Goal: Information Seeking & Learning: Learn about a topic

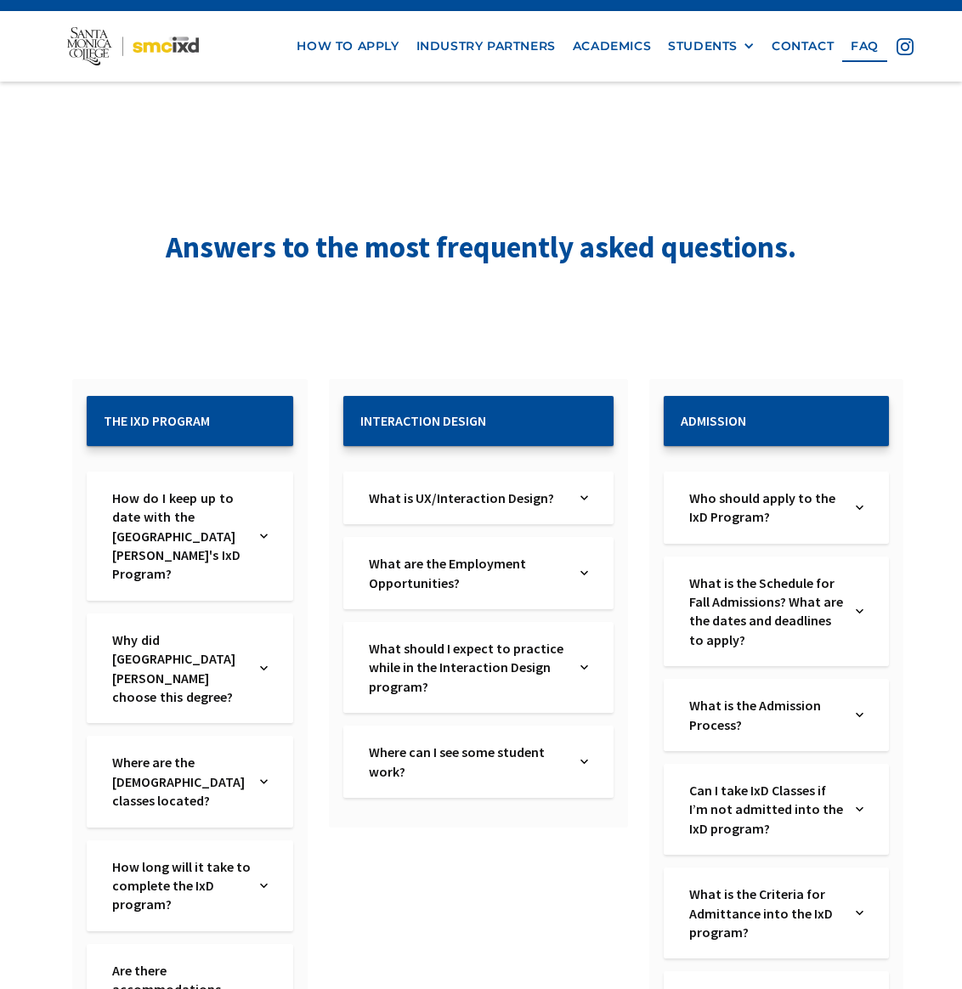
scroll to position [32, 0]
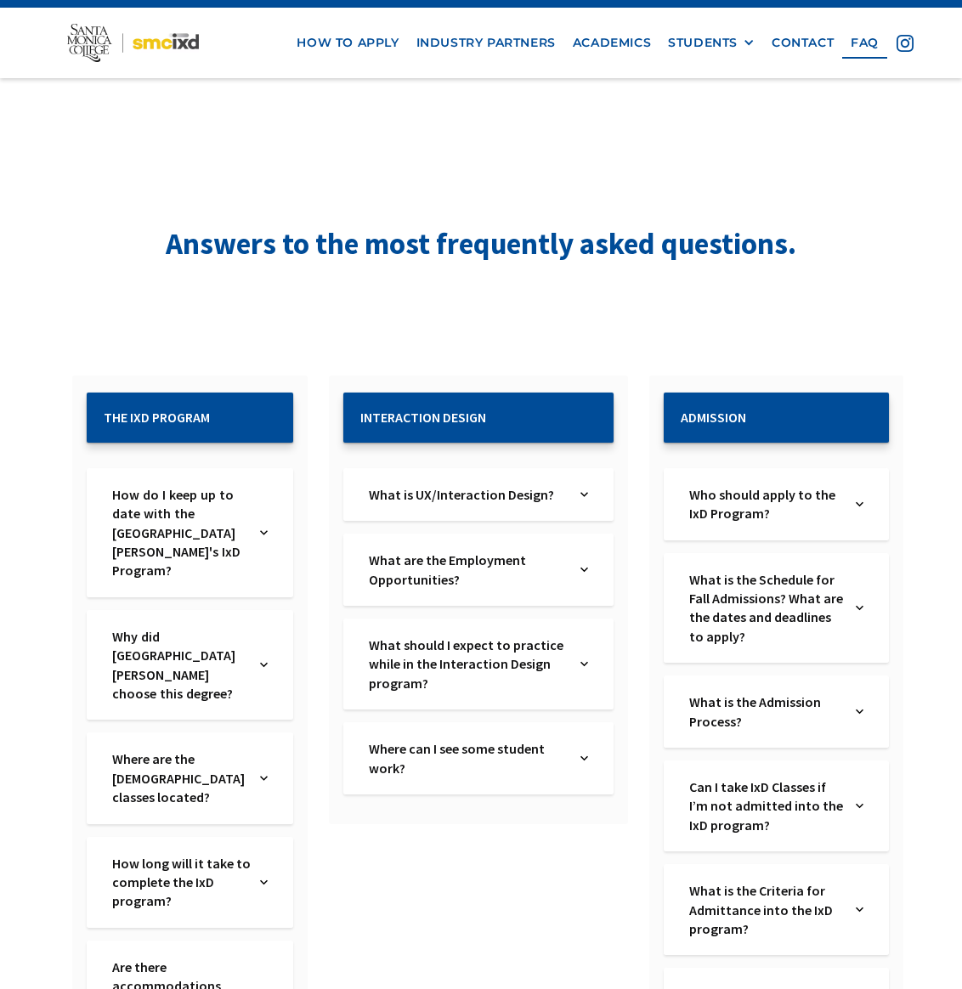
click at [293, 610] on div "Why did [GEOGRAPHIC_DATA][PERSON_NAME] choose this degree? Text Link" at bounding box center [190, 665] width 207 height 111
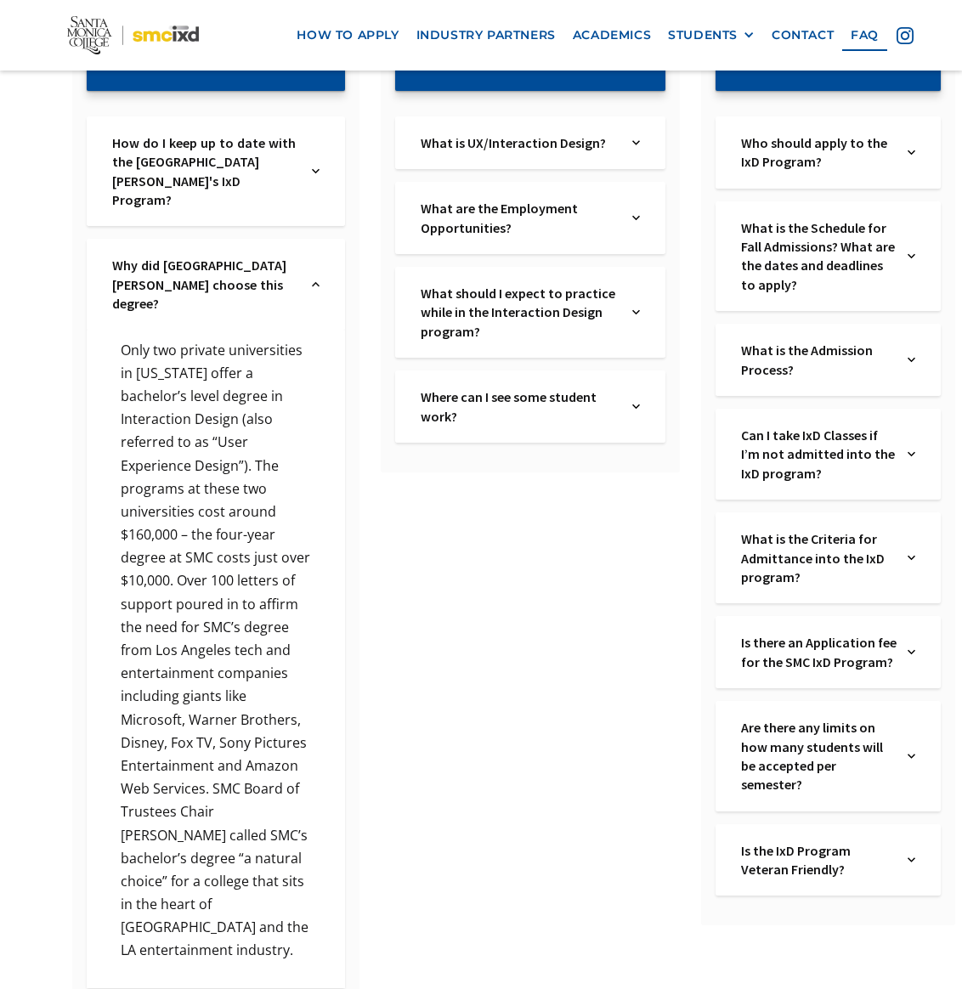
scroll to position [387, 0]
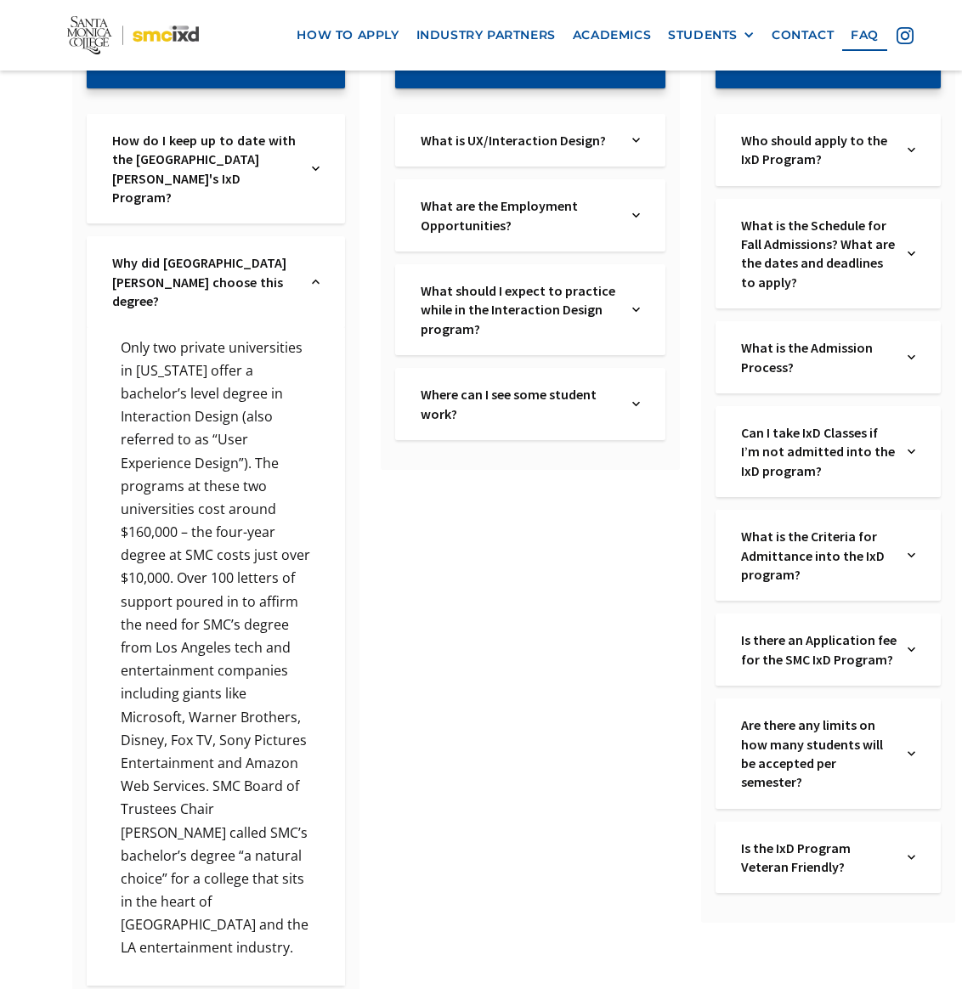
click at [298, 286] on div "Why did [GEOGRAPHIC_DATA][PERSON_NAME] choose this degree? Text Link" at bounding box center [216, 281] width 259 height 91
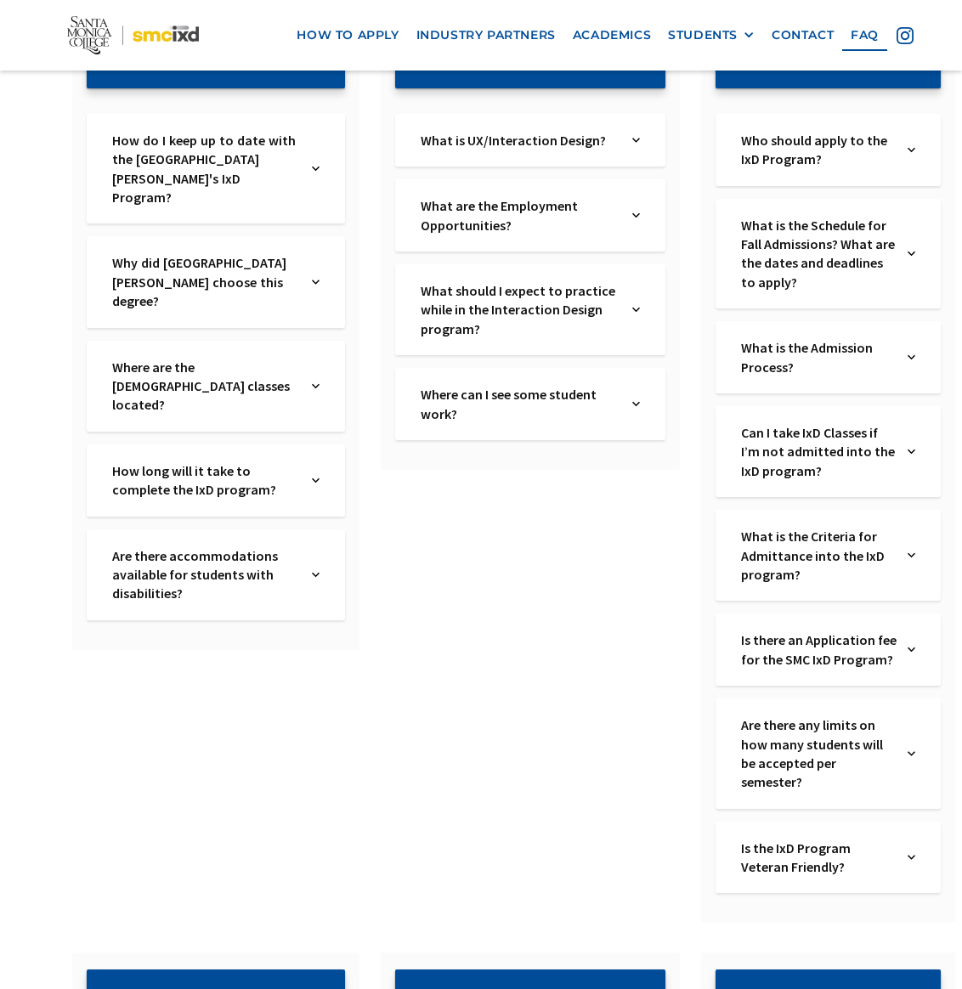
click at [306, 530] on div "Are there accommodations available for students with disabilities? Text Link" at bounding box center [216, 575] width 259 height 91
click at [292, 445] on div "How long will it take to complete the IxD program? Text Link" at bounding box center [216, 481] width 259 height 72
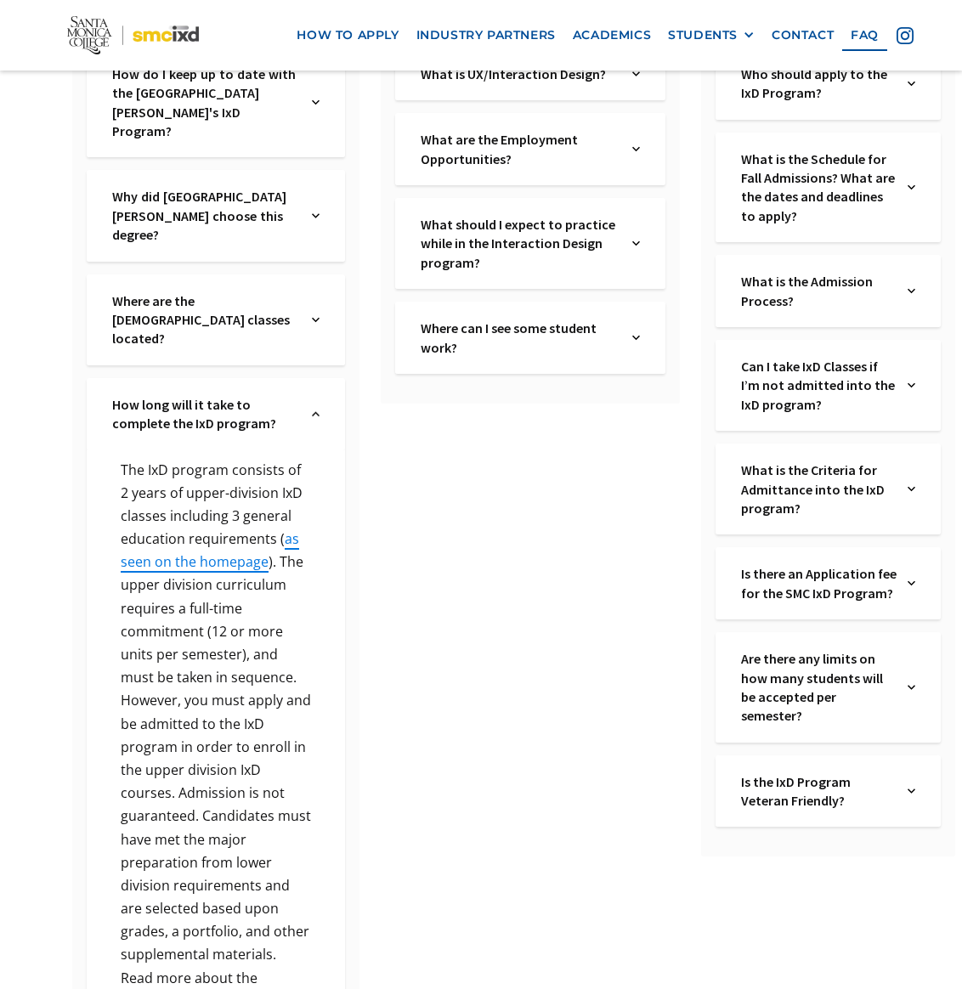
scroll to position [454, 0]
click at [269, 450] on div "The IxD program consists of 2 years of upper-division IxD classes including 3 g…" at bounding box center [216, 790] width 259 height 681
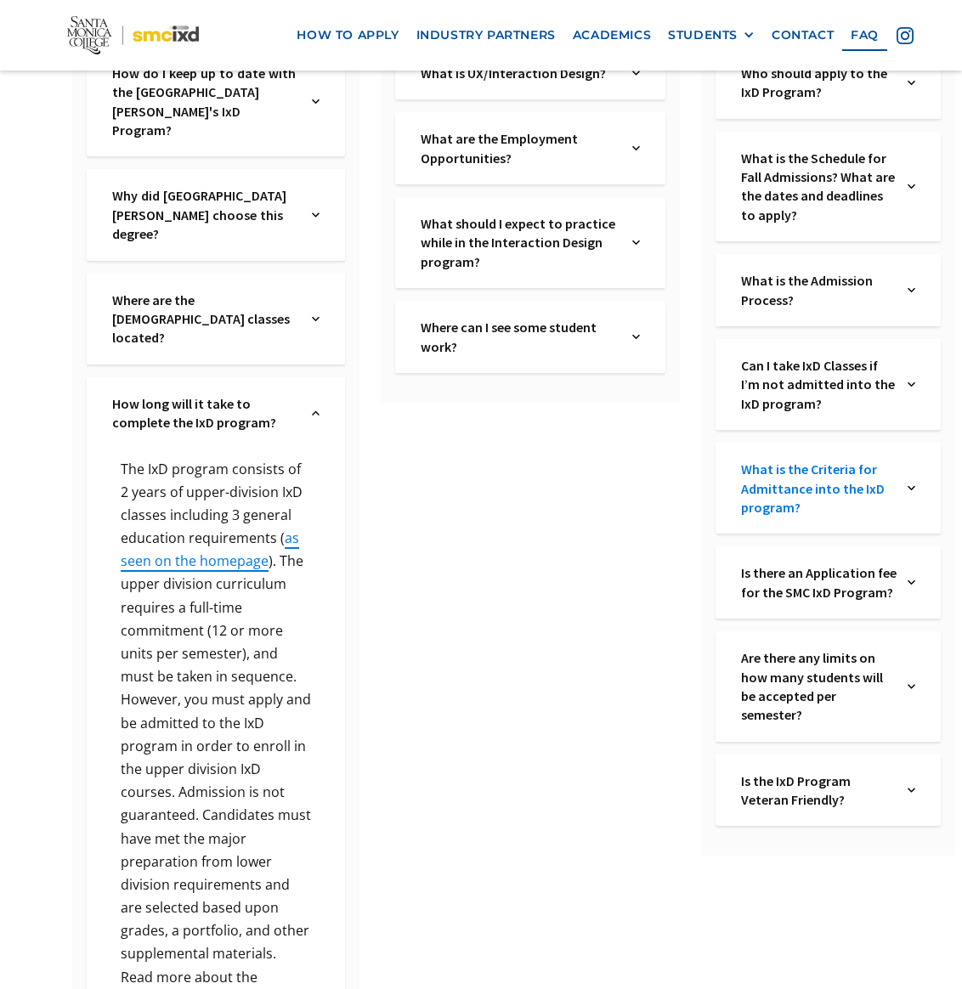
click at [749, 496] on link "What is the Criteria for Admittance into the IxD program?" at bounding box center [819, 488] width 157 height 57
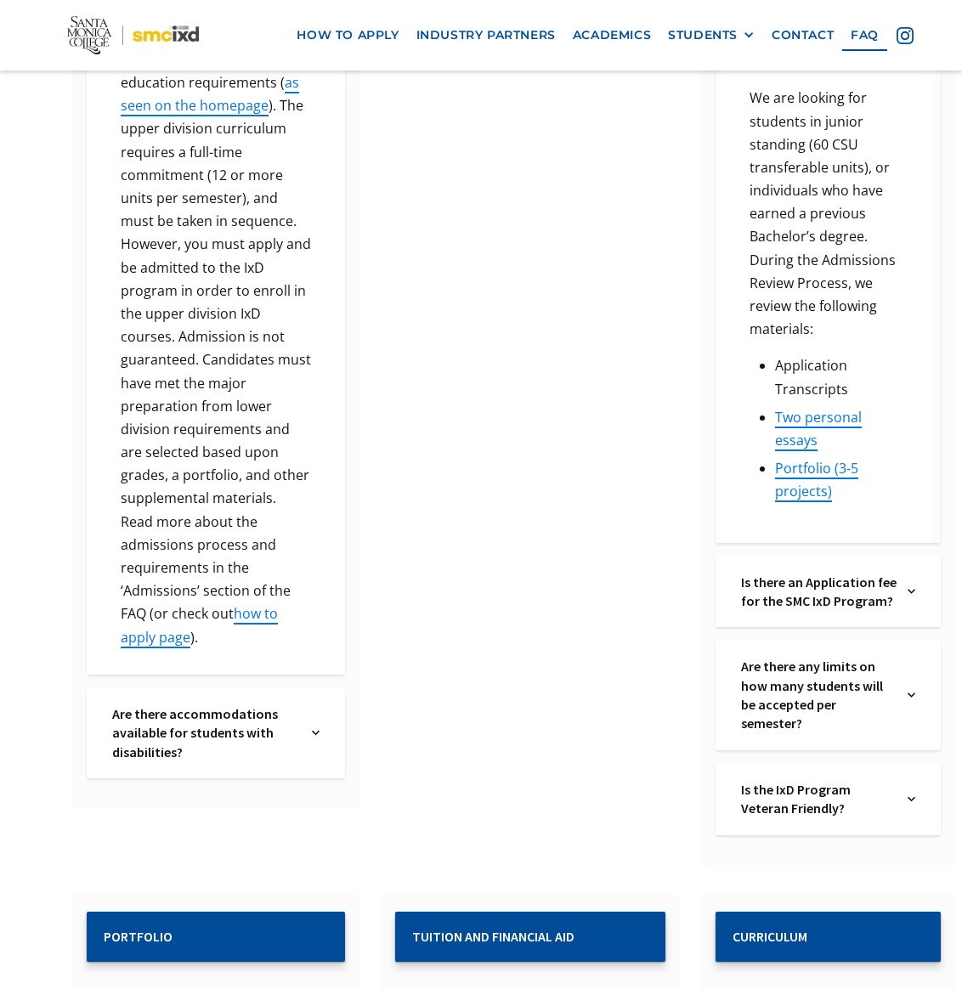
scroll to position [953, 0]
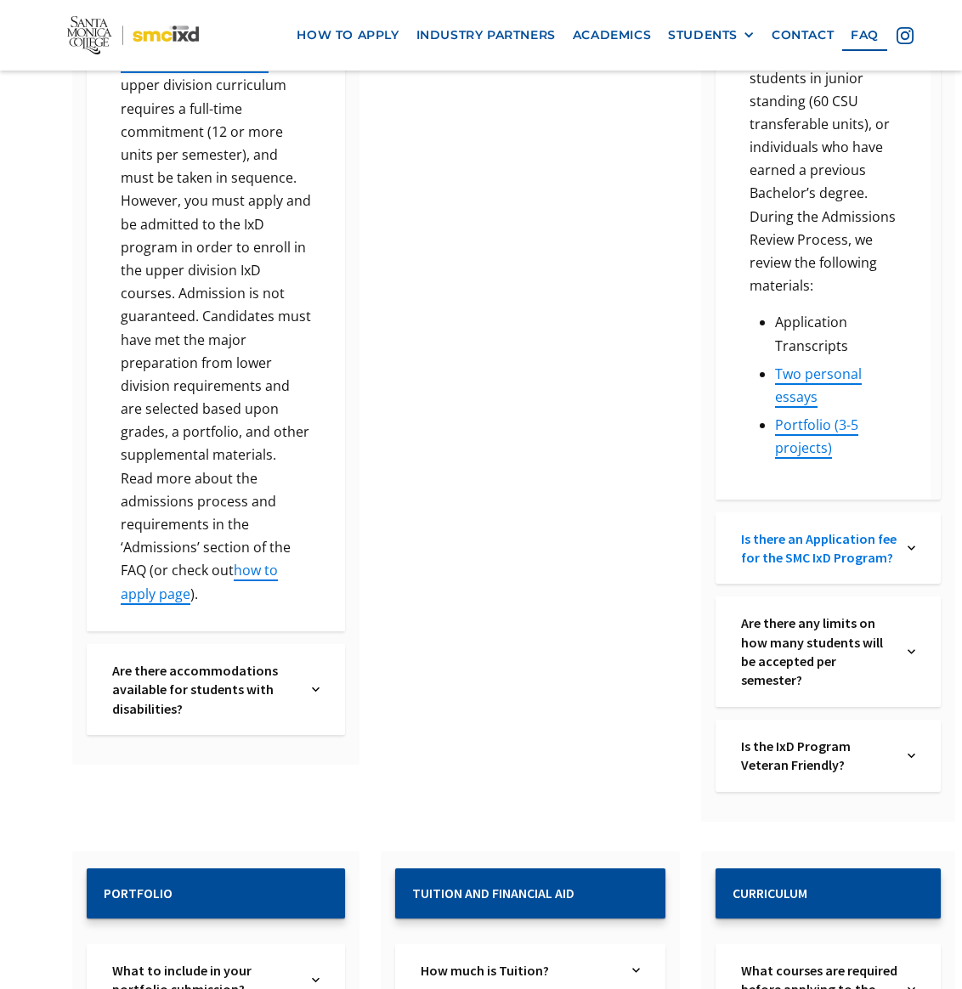
click at [816, 553] on link "Is there an Application fee for the SMC IxD Program?" at bounding box center [819, 549] width 157 height 38
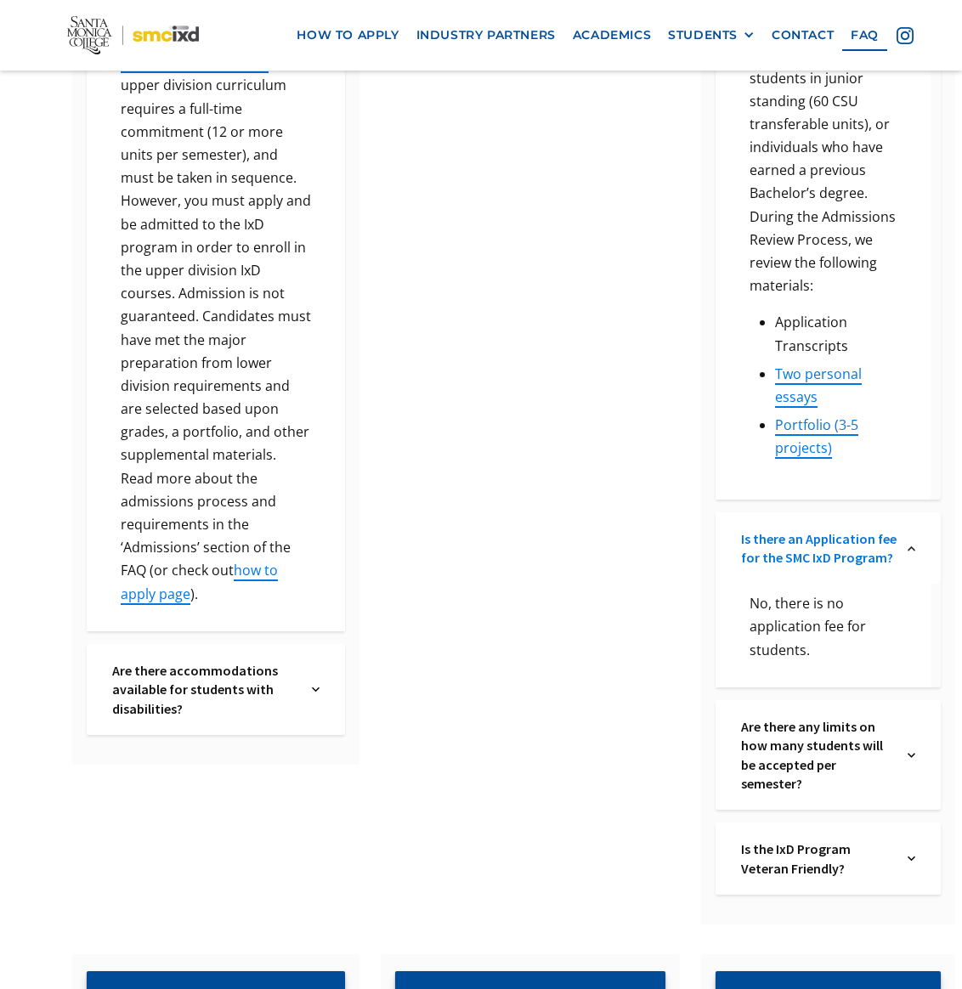
click at [816, 553] on link "Is there an Application fee for the SMC IxD Program?" at bounding box center [819, 549] width 157 height 38
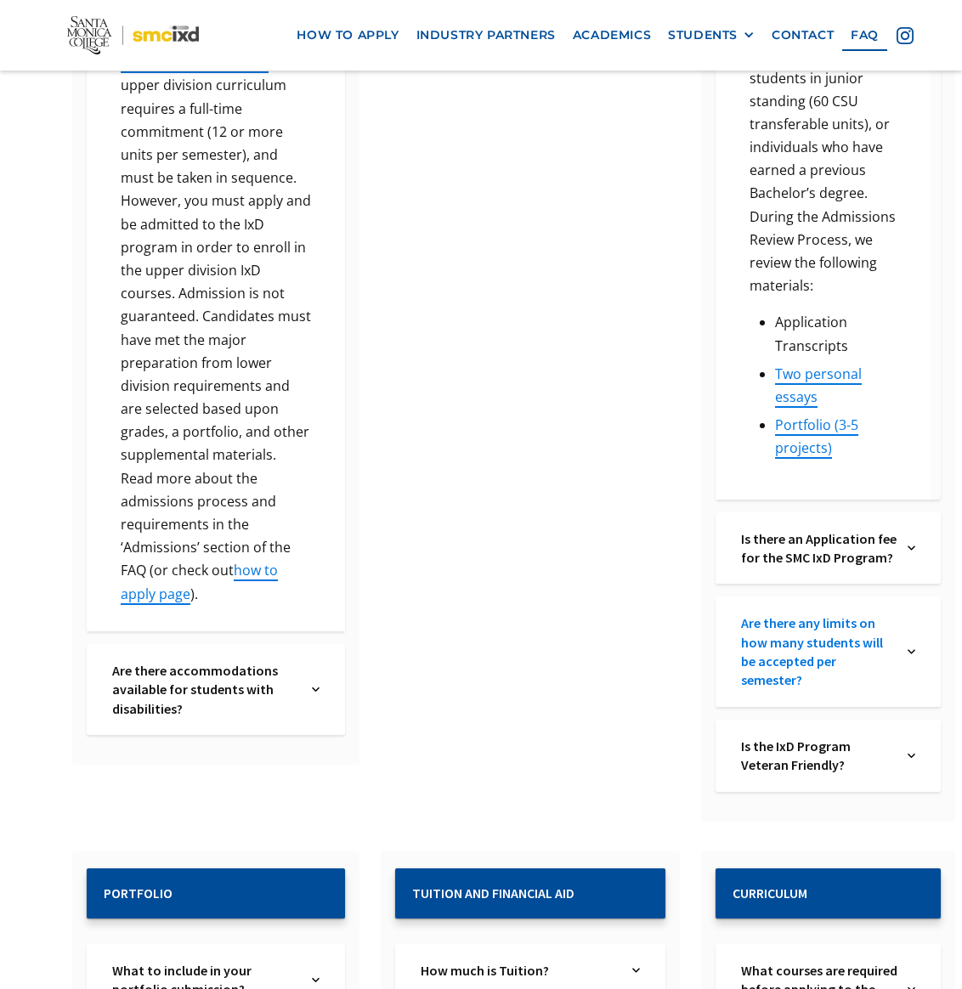
click at [832, 652] on link "Are there any limits on how many students will be accepted per semester?" at bounding box center [819, 652] width 157 height 77
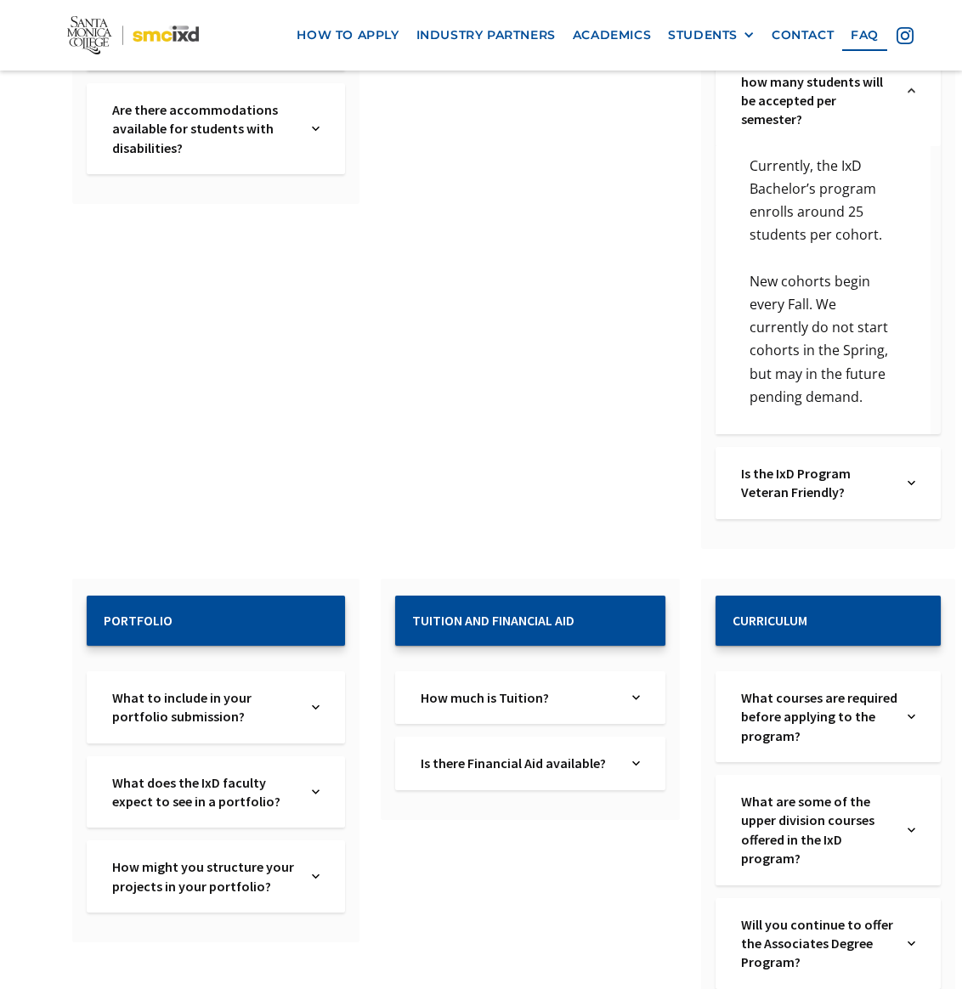
scroll to position [1517, 0]
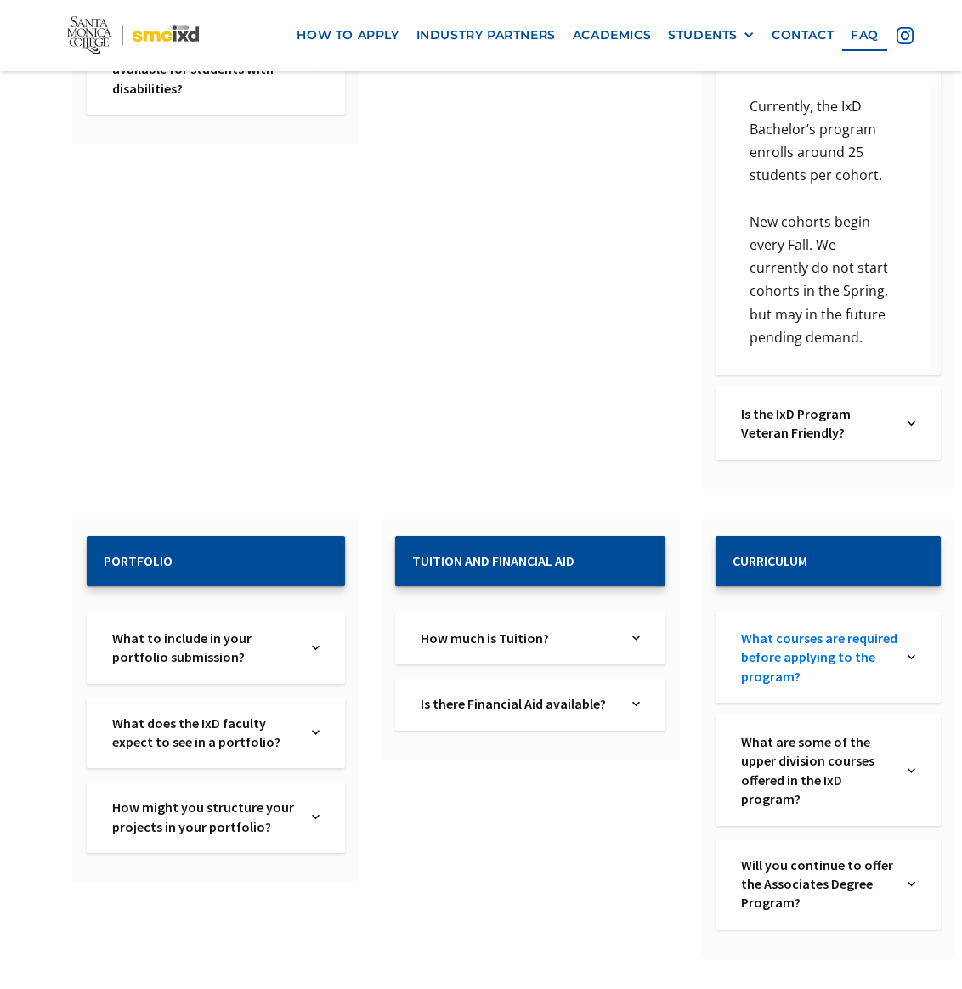
click at [785, 677] on link "What courses are required before applying to the program?" at bounding box center [819, 657] width 157 height 57
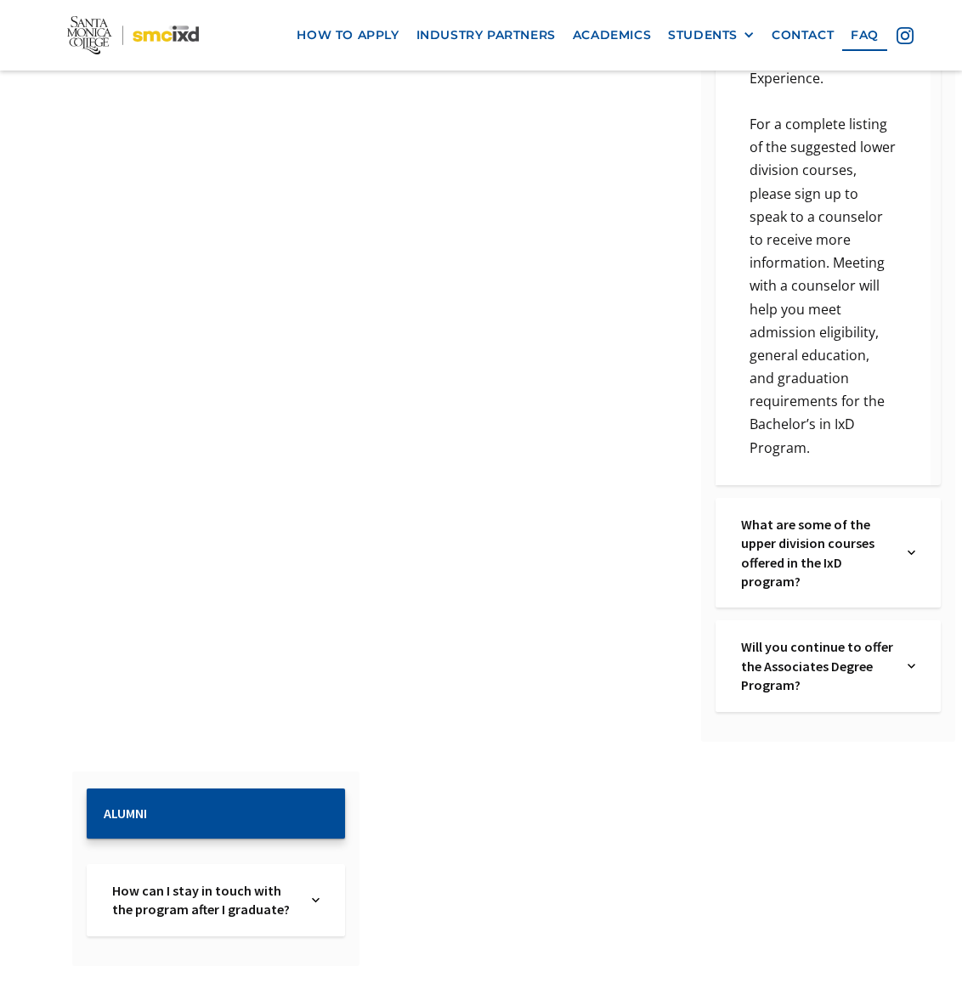
scroll to position [2661, 0]
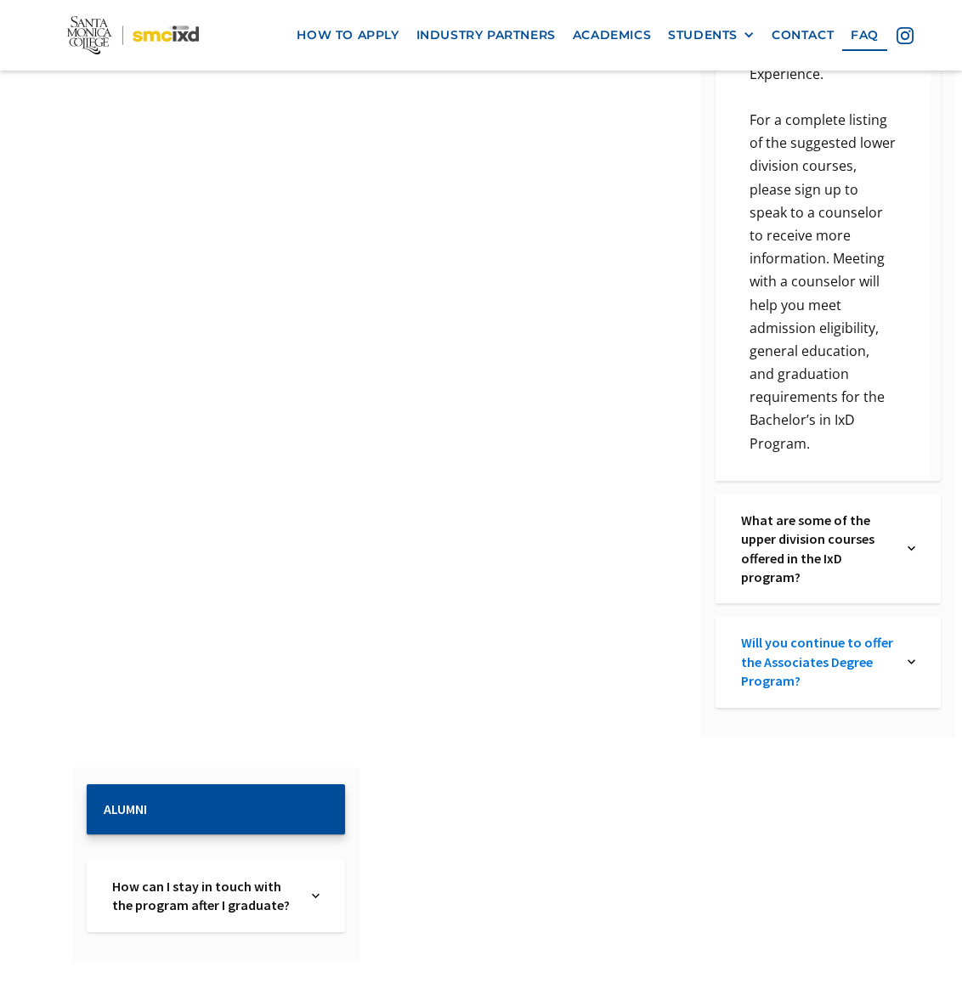
click at [763, 660] on link "Will you continue to offer the Associates Degree Program?" at bounding box center [819, 661] width 157 height 57
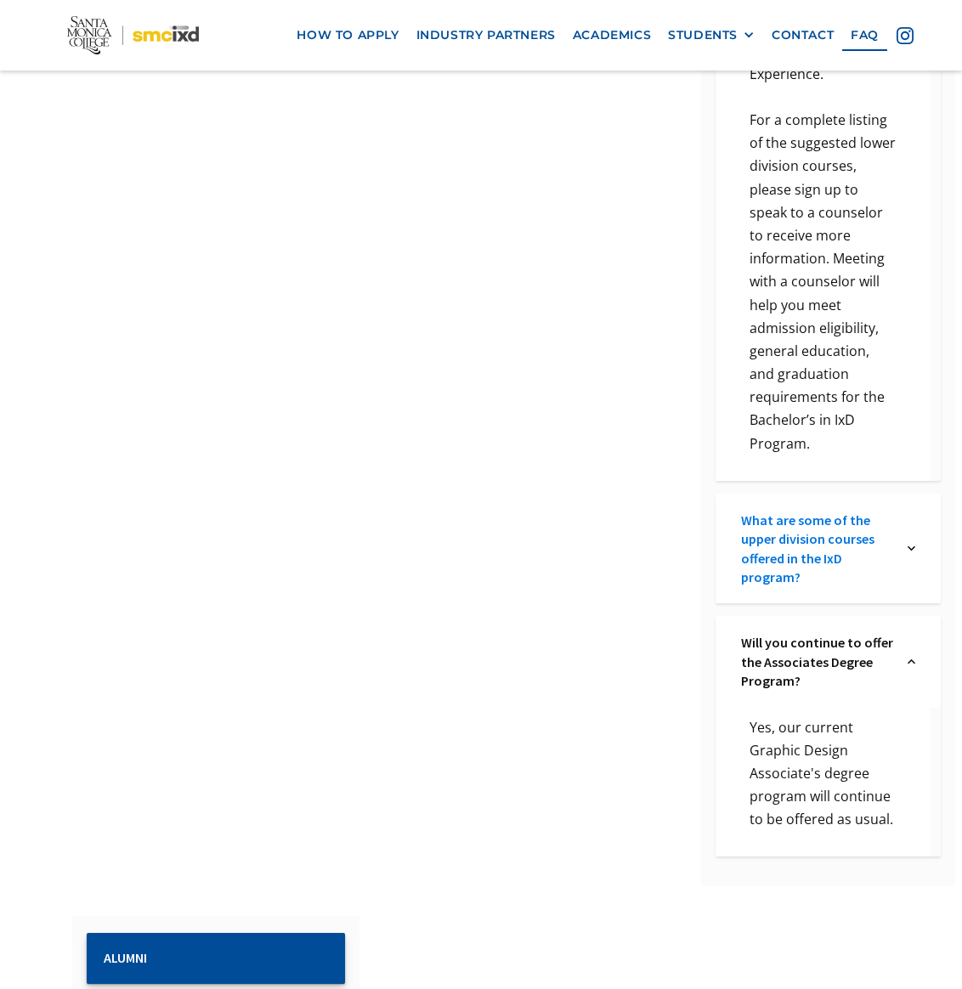
click at [758, 553] on link "What are some of the upper division courses offered in the IxD program?" at bounding box center [819, 549] width 157 height 77
